Goal: Task Accomplishment & Management: Use online tool/utility

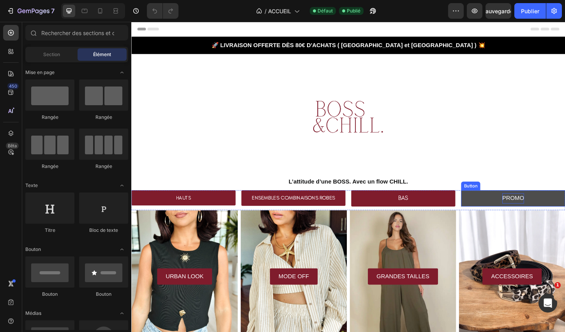
click at [549, 210] on p "PROMO" at bounding box center [542, 211] width 23 height 11
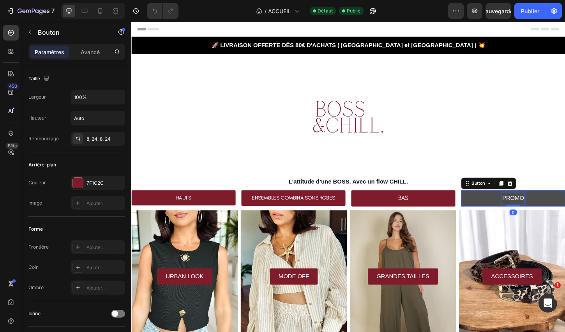
click at [549, 211] on p "PROMO" at bounding box center [542, 211] width 23 height 11
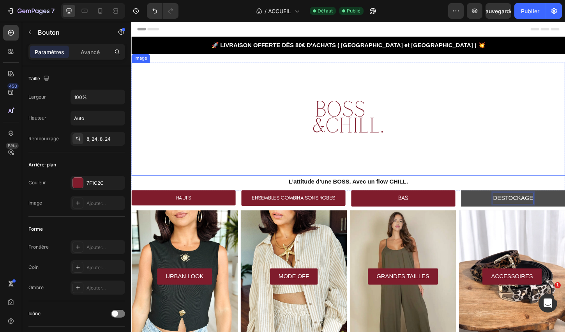
click at [527, 173] on div at bounding box center [364, 127] width 467 height 122
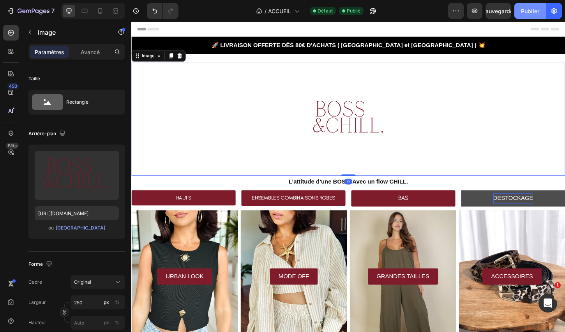
click at [524, 14] on font "Publier" at bounding box center [530, 11] width 18 height 8
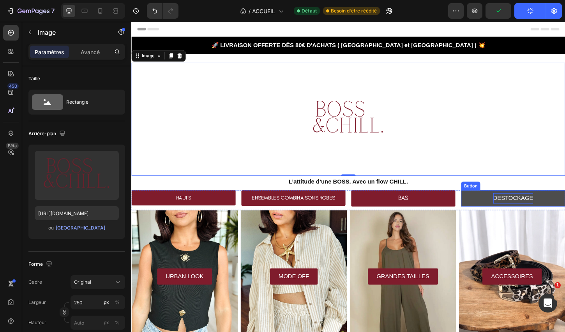
click at [513, 215] on link "DESTOCKAGE" at bounding box center [543, 212] width 112 height 18
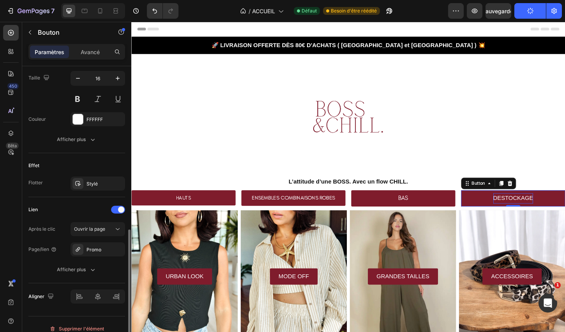
scroll to position [331, 0]
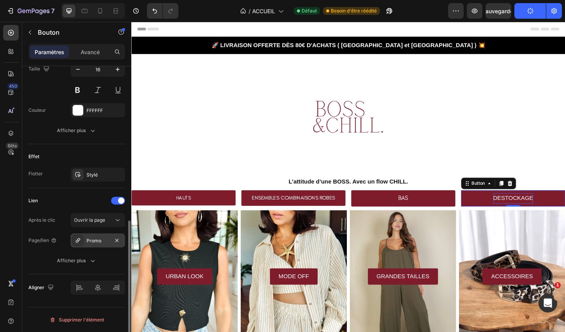
click at [87, 241] on font "Promo" at bounding box center [93, 241] width 15 height 6
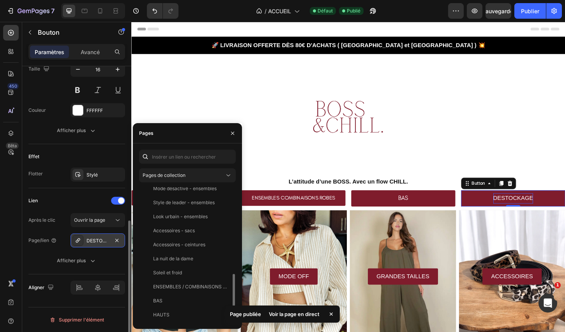
scroll to position [411, 0]
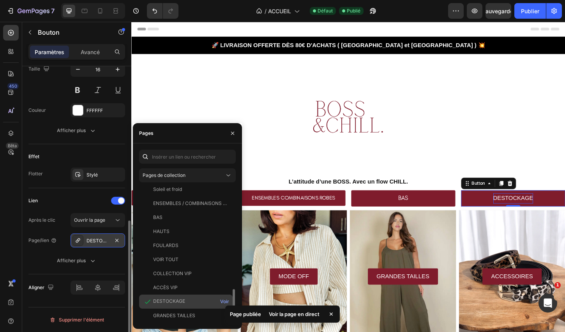
click at [198, 303] on div "DESTOCKAGE" at bounding box center [185, 302] width 87 height 8
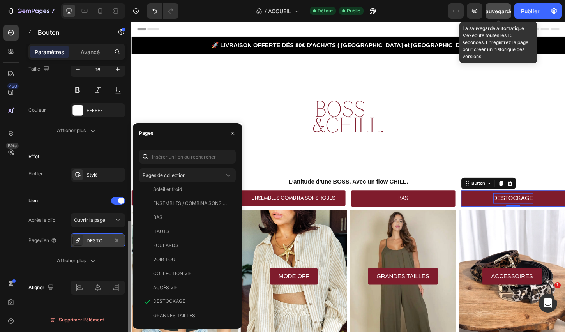
click at [505, 9] on font "Sauvegarder" at bounding box center [498, 11] width 33 height 7
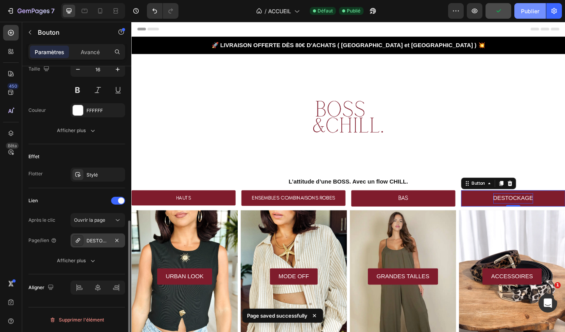
click at [524, 10] on font "Publier" at bounding box center [530, 11] width 18 height 7
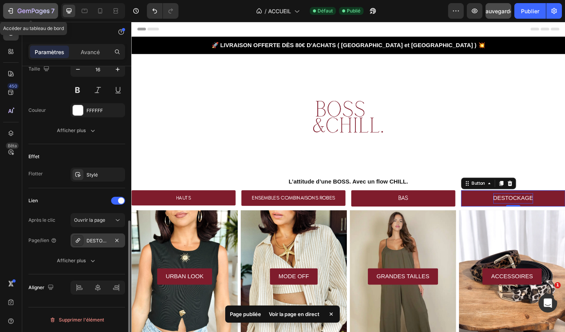
click at [27, 8] on icon "button" at bounding box center [34, 11] width 32 height 7
